Goal: Task Accomplishment & Management: Use online tool/utility

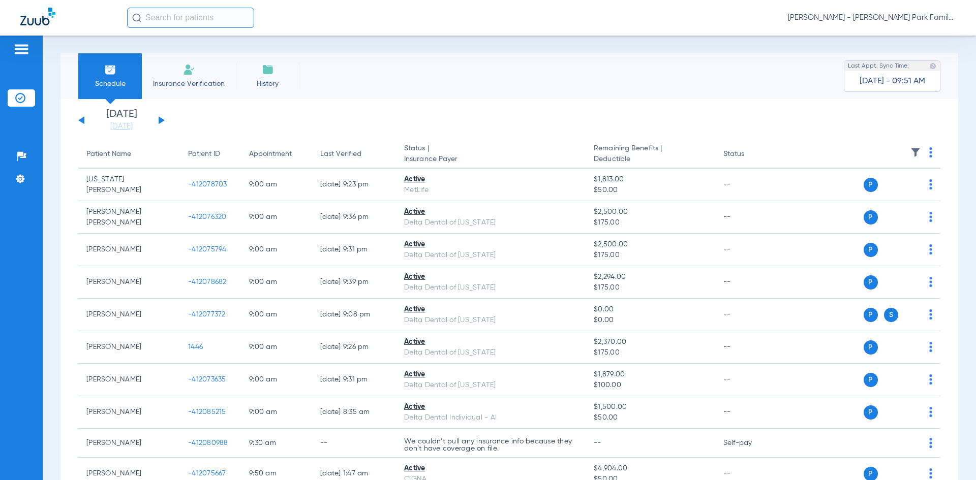
click at [161, 118] on button at bounding box center [162, 120] width 6 height 8
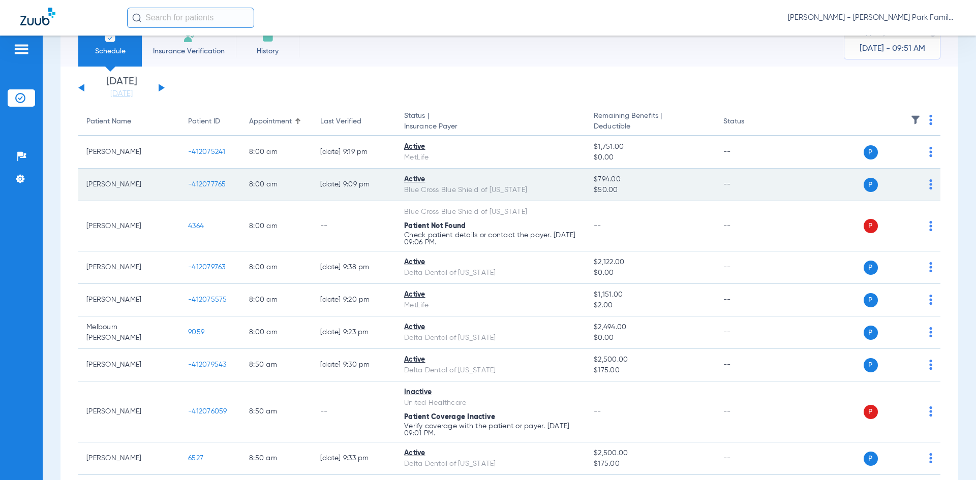
scroll to position [51, 0]
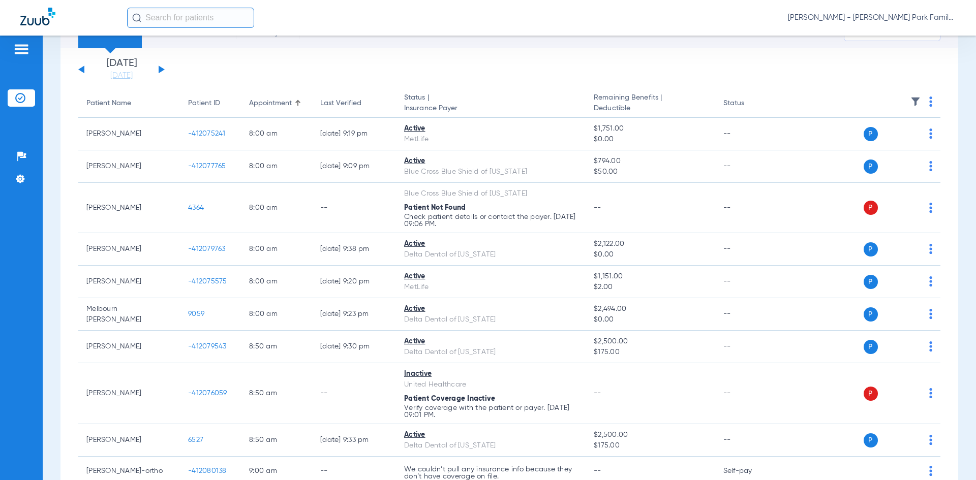
click at [910, 104] on img at bounding box center [915, 102] width 10 height 10
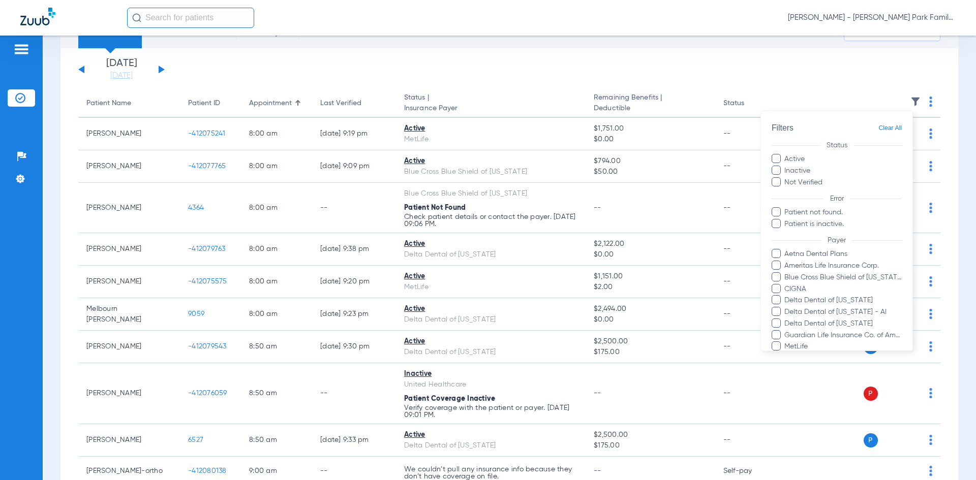
scroll to position [142, 0]
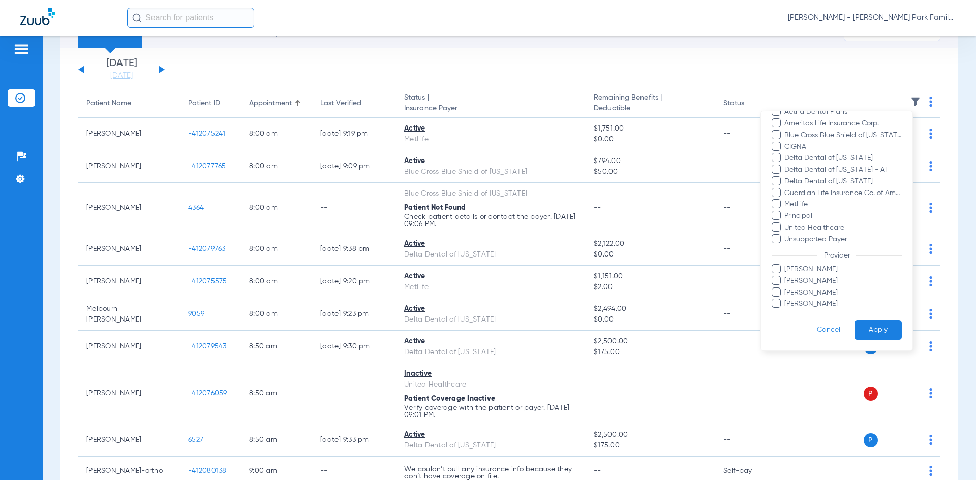
click at [781, 270] on label "[PERSON_NAME]" at bounding box center [837, 269] width 130 height 11
click at [786, 277] on input "[PERSON_NAME]" at bounding box center [786, 277] width 0 height 0
click at [777, 303] on span at bounding box center [776, 303] width 9 height 9
click at [786, 311] on input "[PERSON_NAME]" at bounding box center [786, 311] width 0 height 0
click at [864, 329] on button "Apply" at bounding box center [878, 330] width 47 height 20
